Goal: Transaction & Acquisition: Purchase product/service

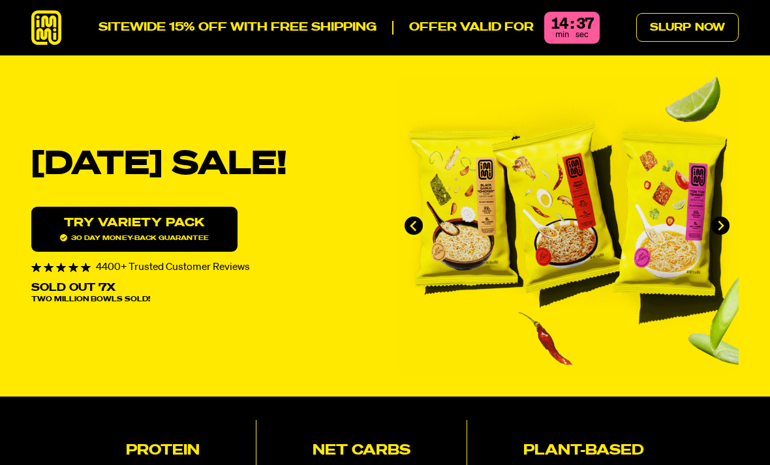
click at [183, 244] on link "Try variety Pack 30 day money-back guarantee" at bounding box center [134, 229] width 206 height 45
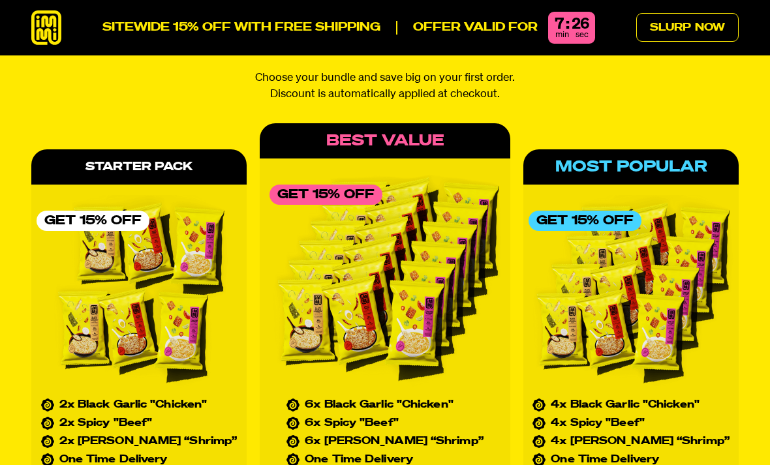
scroll to position [5809, 0]
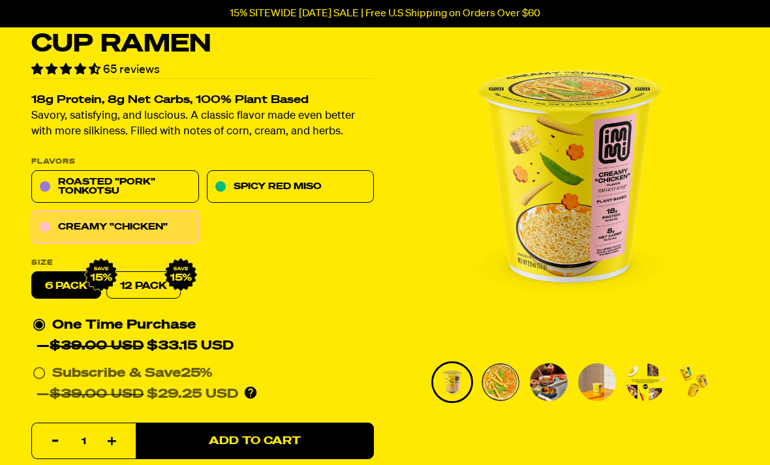
scroll to position [82, 0]
click at [150, 288] on link "12 Pack" at bounding box center [143, 285] width 74 height 27
radio input "false"
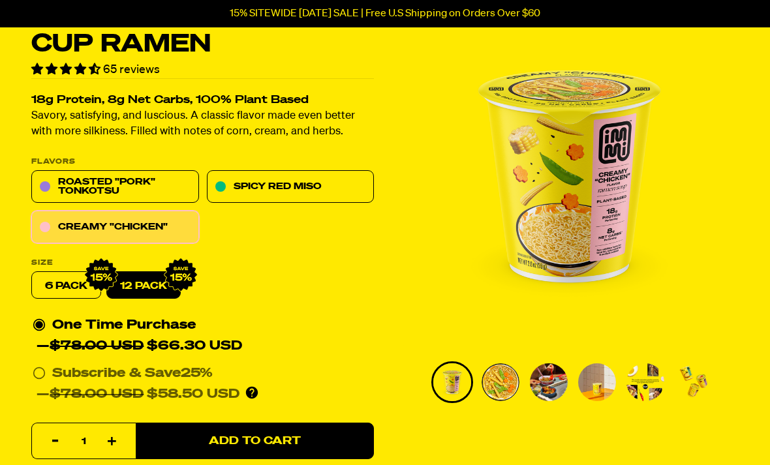
click at [169, 234] on link "Creamy "Chicken"" at bounding box center [115, 227] width 168 height 33
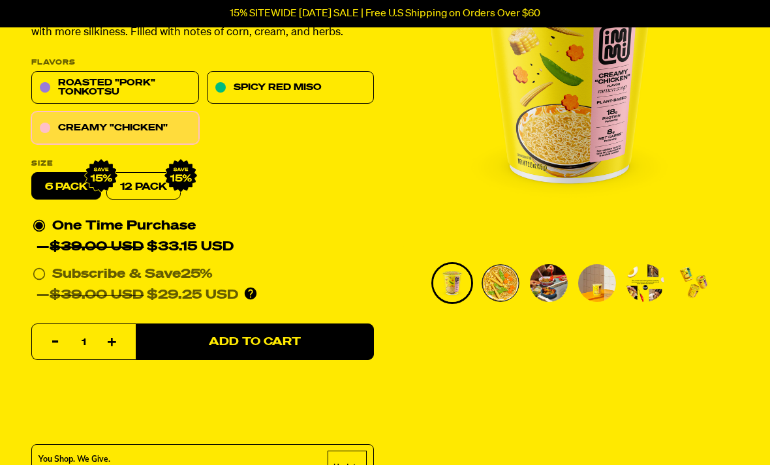
scroll to position [181, 0]
click at [157, 197] on link "12 Pack" at bounding box center [143, 186] width 74 height 27
radio input "false"
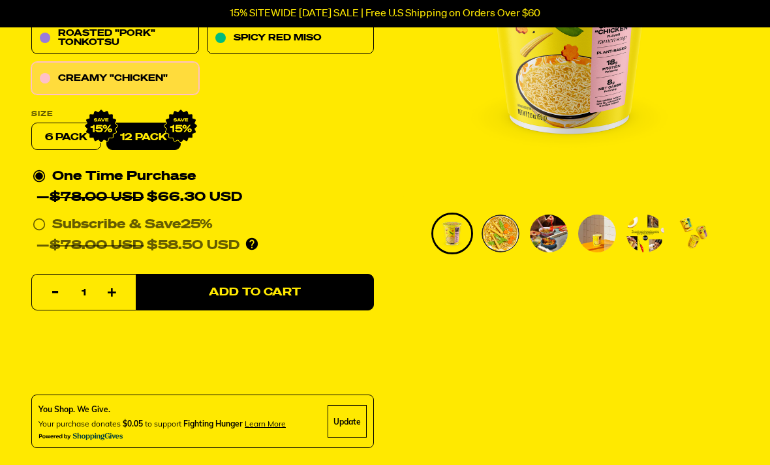
scroll to position [243, 0]
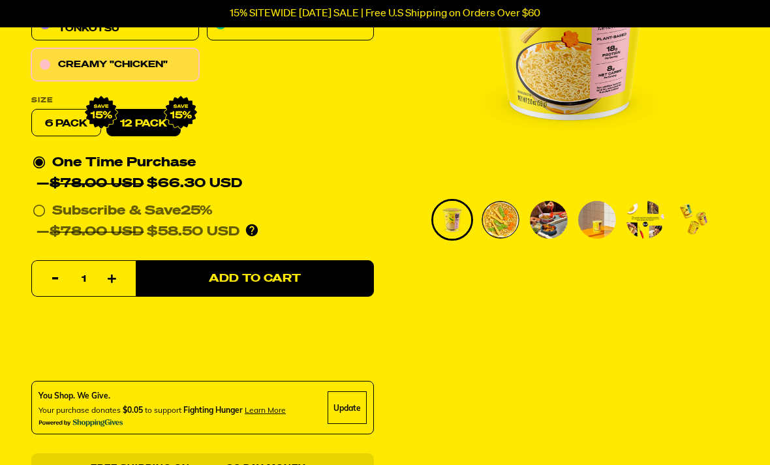
click at [329, 279] on button "Add to Cart" at bounding box center [255, 280] width 238 height 37
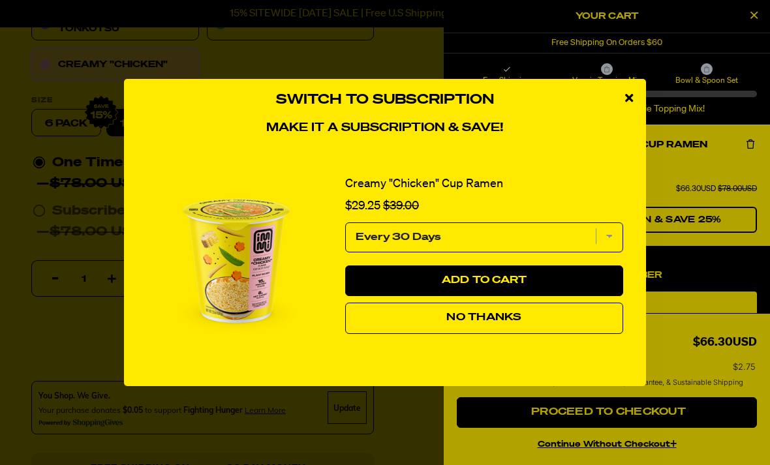
click at [477, 334] on button "No Thanks" at bounding box center [484, 318] width 278 height 31
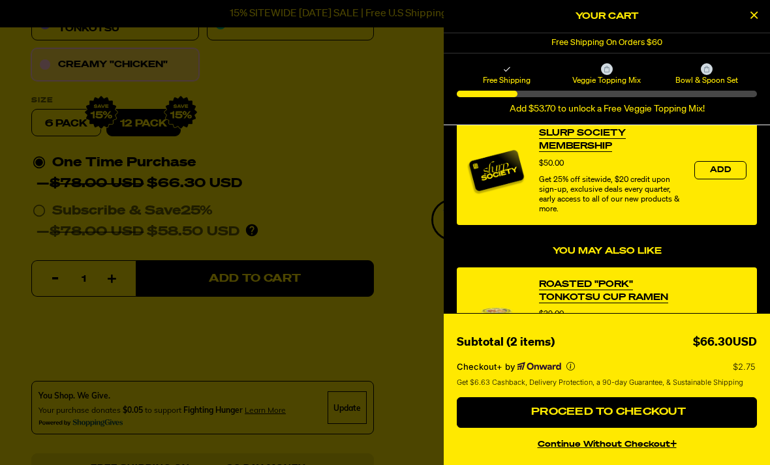
scroll to position [174, 0]
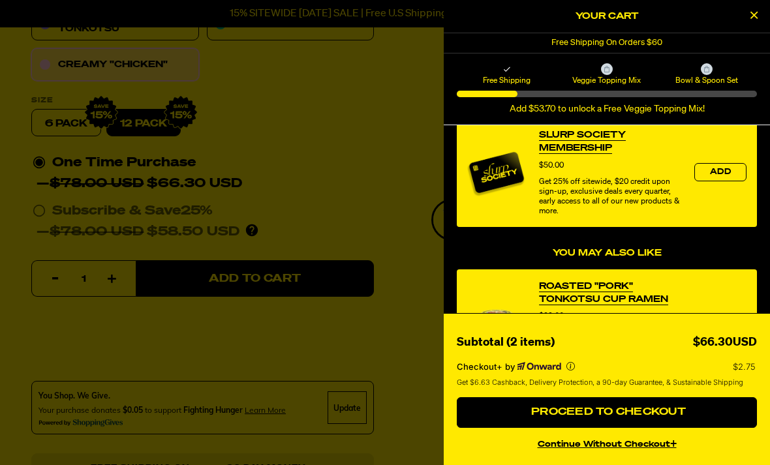
click at [588, 418] on span "Proceed to Checkout" at bounding box center [607, 412] width 158 height 10
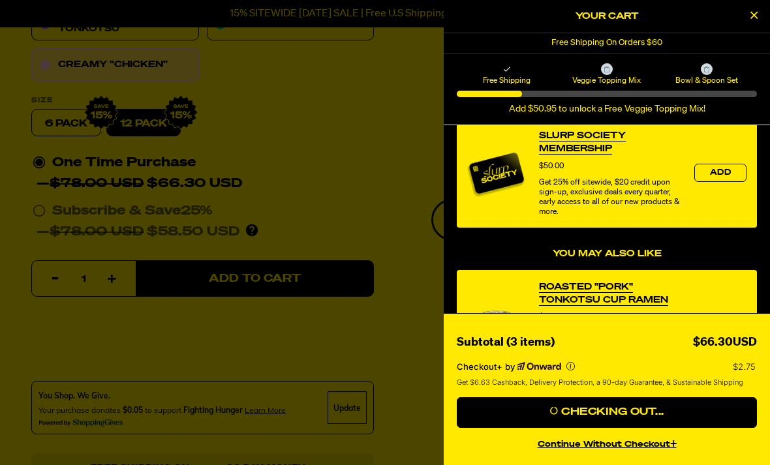
scroll to position [286, 0]
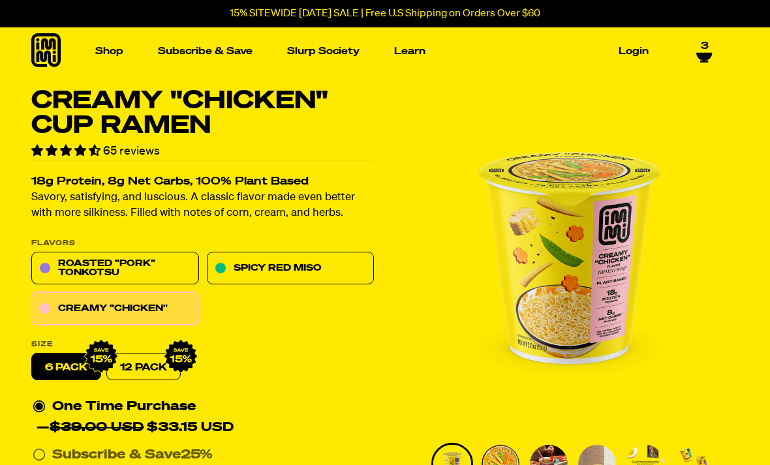
click at [711, 52] on icon at bounding box center [704, 57] width 16 height 10
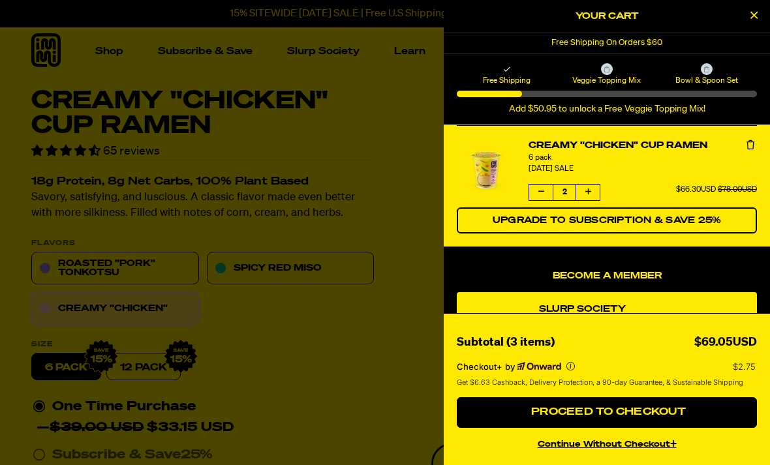
click at [539, 192] on icon "product" at bounding box center [541, 192] width 6 height 8
click at [540, 185] on button "product" at bounding box center [540, 193] width 23 height 16
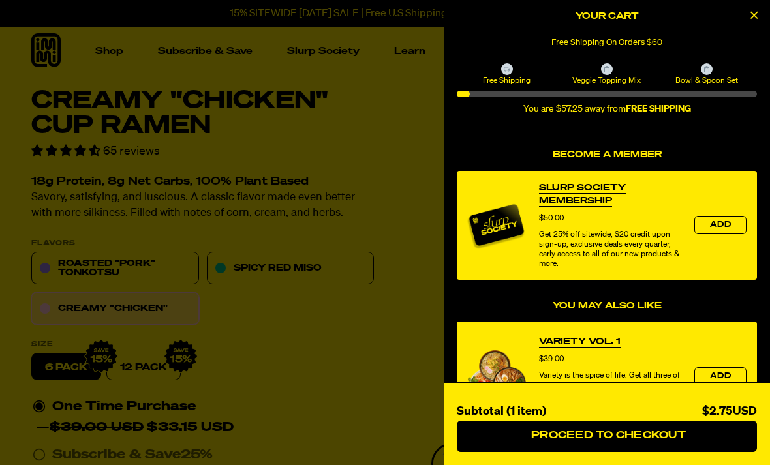
click at [752, 18] on icon "Close Cart" at bounding box center [753, 15] width 7 height 12
